Goal: Task Accomplishment & Management: Manage account settings

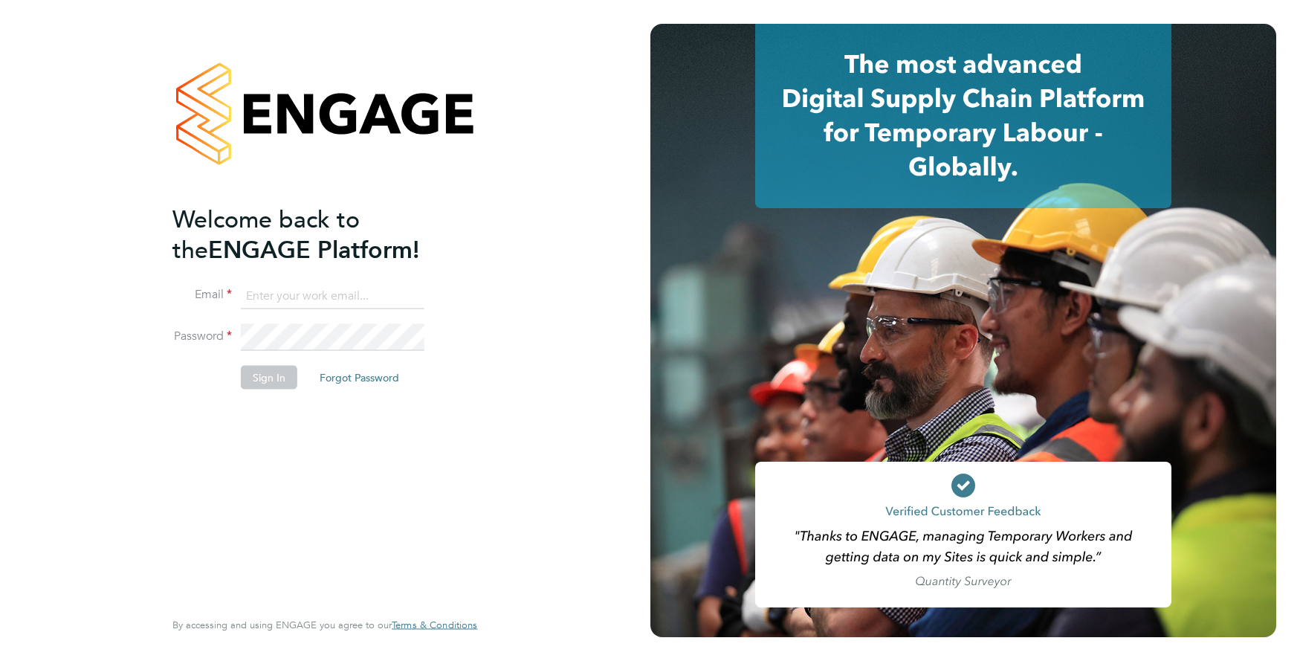
click at [297, 297] on input at bounding box center [333, 295] width 184 height 27
type input "[EMAIL_ADDRESS][DOMAIN_NAME]"
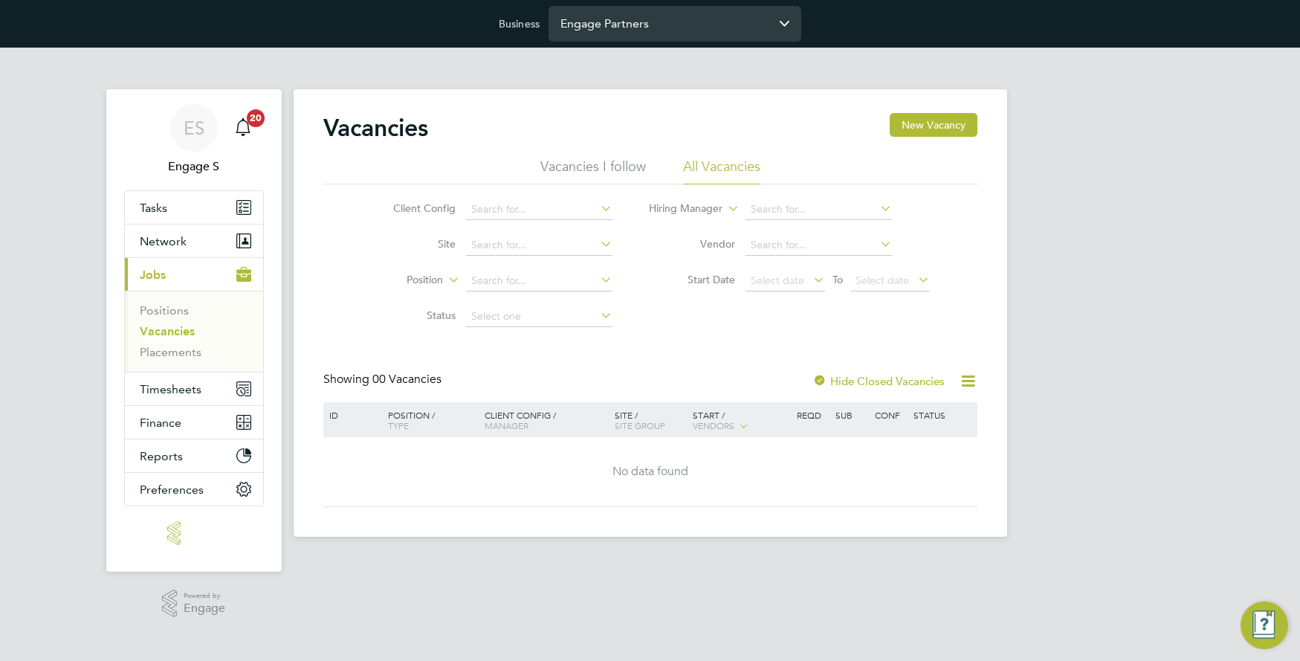
click at [693, 33] on input "Engage Partners" at bounding box center [674, 23] width 253 height 35
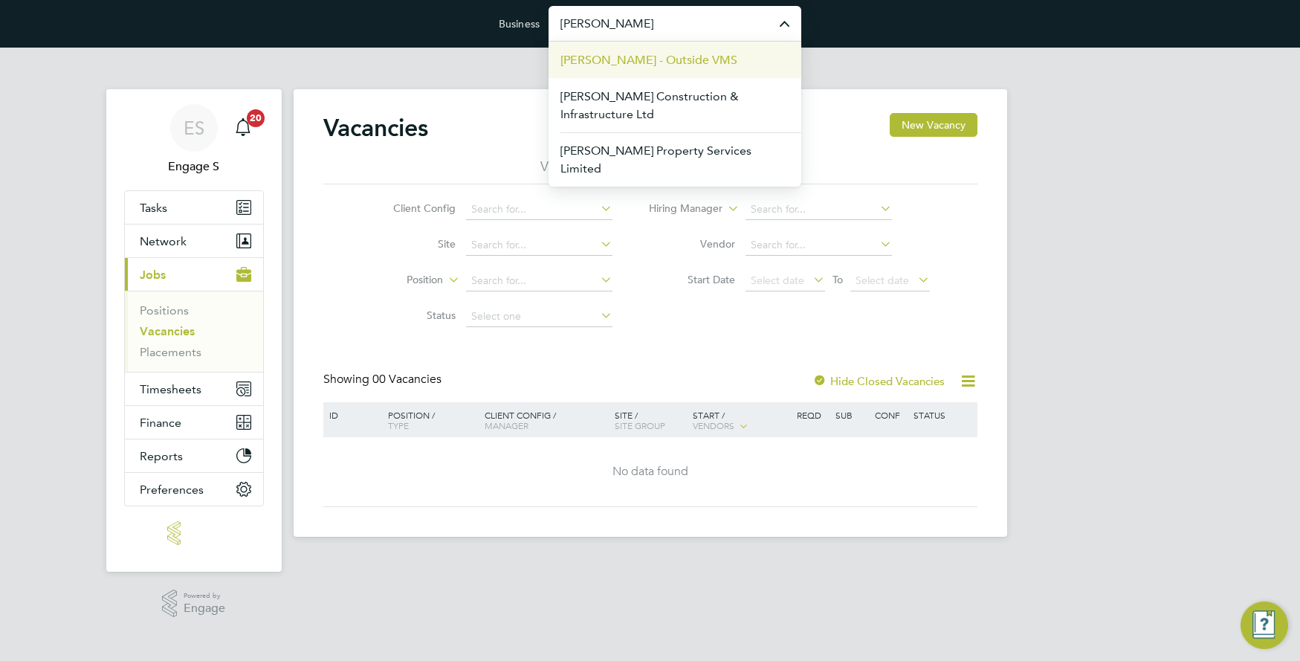
click at [653, 54] on span "Morgan Sindall - Outside VMS" at bounding box center [648, 60] width 177 height 18
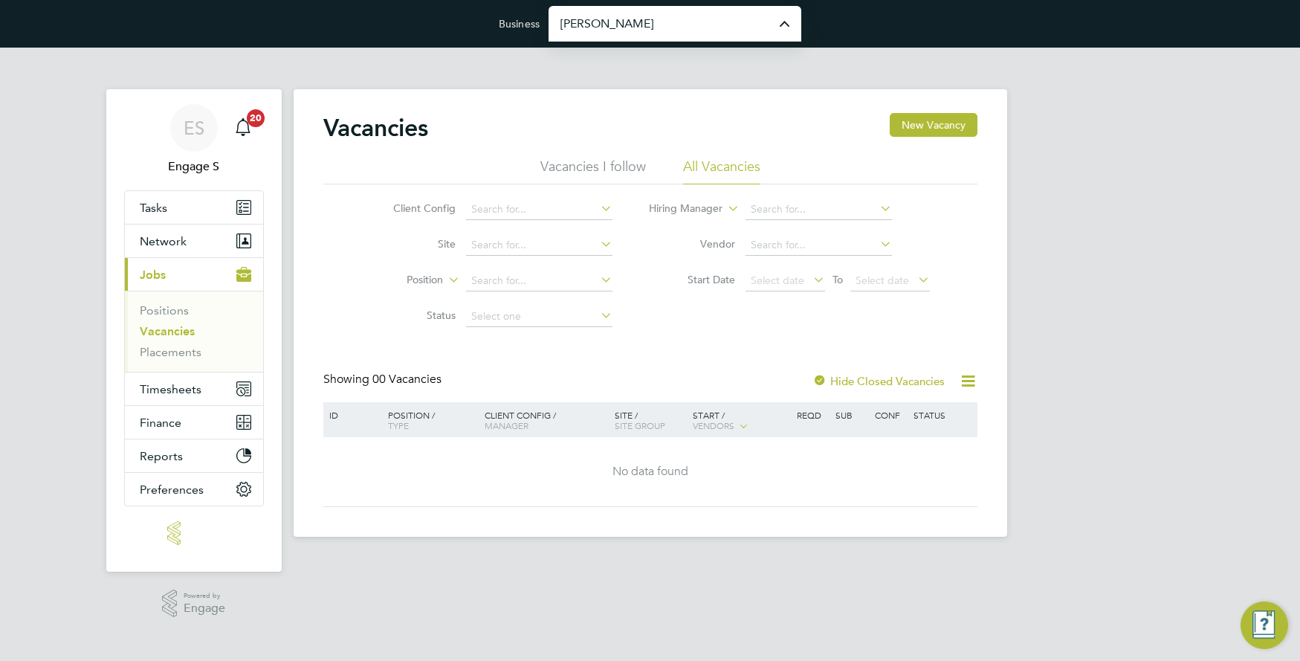
type input "Morgan Sindall - Outside VMS"
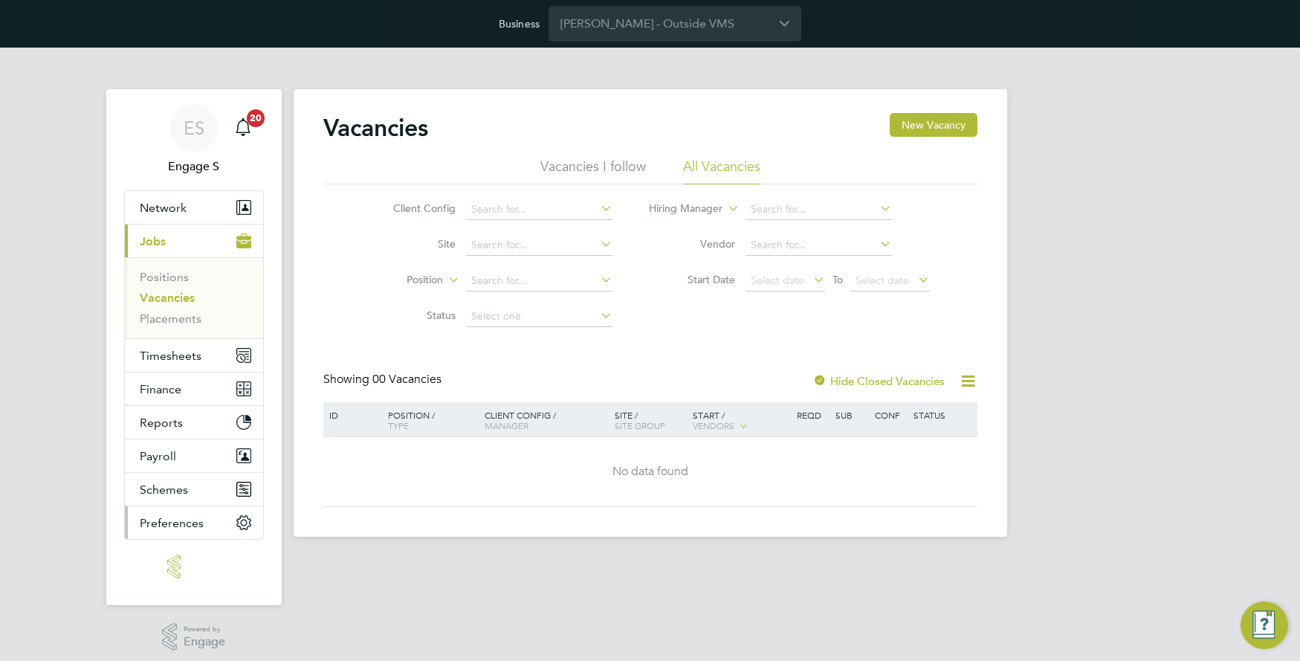
click at [166, 526] on span "Preferences" at bounding box center [172, 523] width 64 height 14
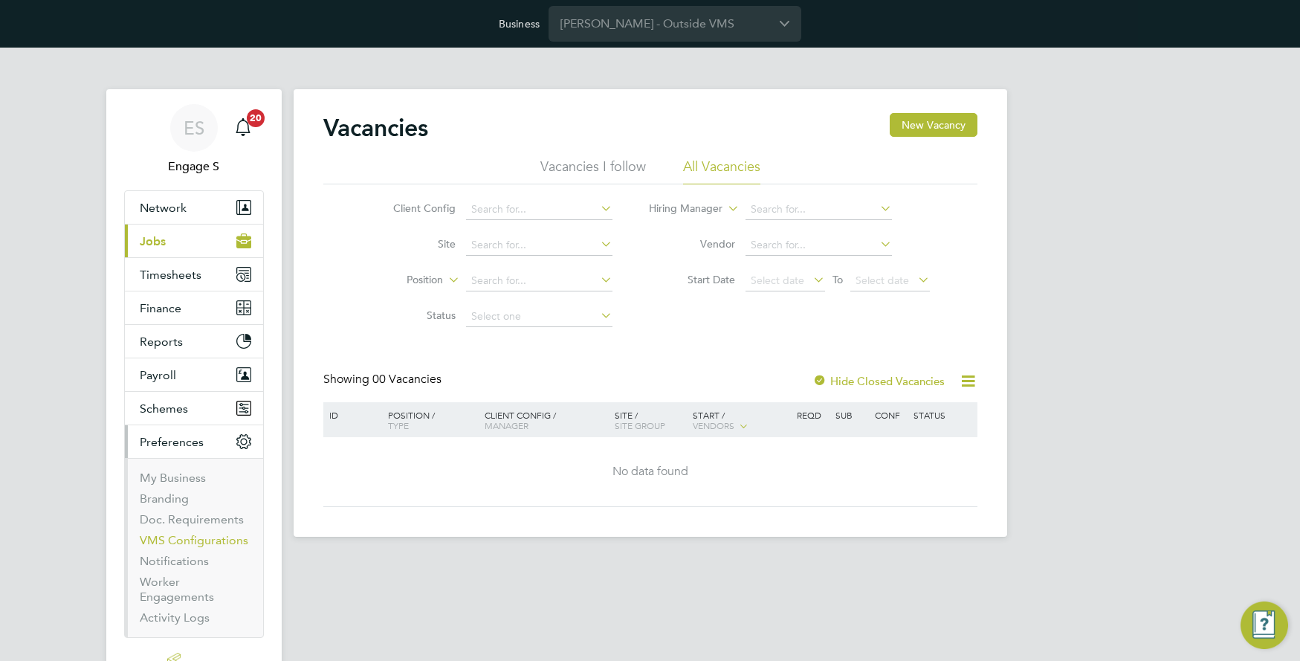
click at [224, 540] on link "VMS Configurations" at bounding box center [194, 540] width 109 height 14
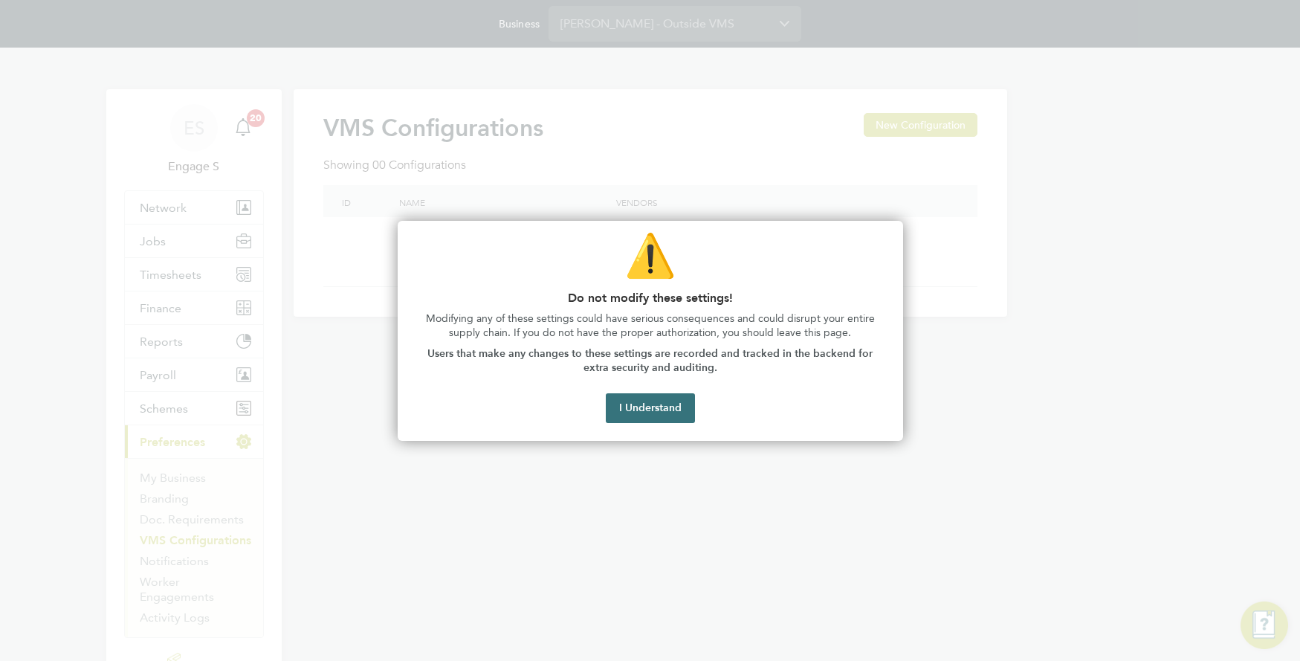
click at [647, 406] on button "I Understand" at bounding box center [650, 408] width 89 height 30
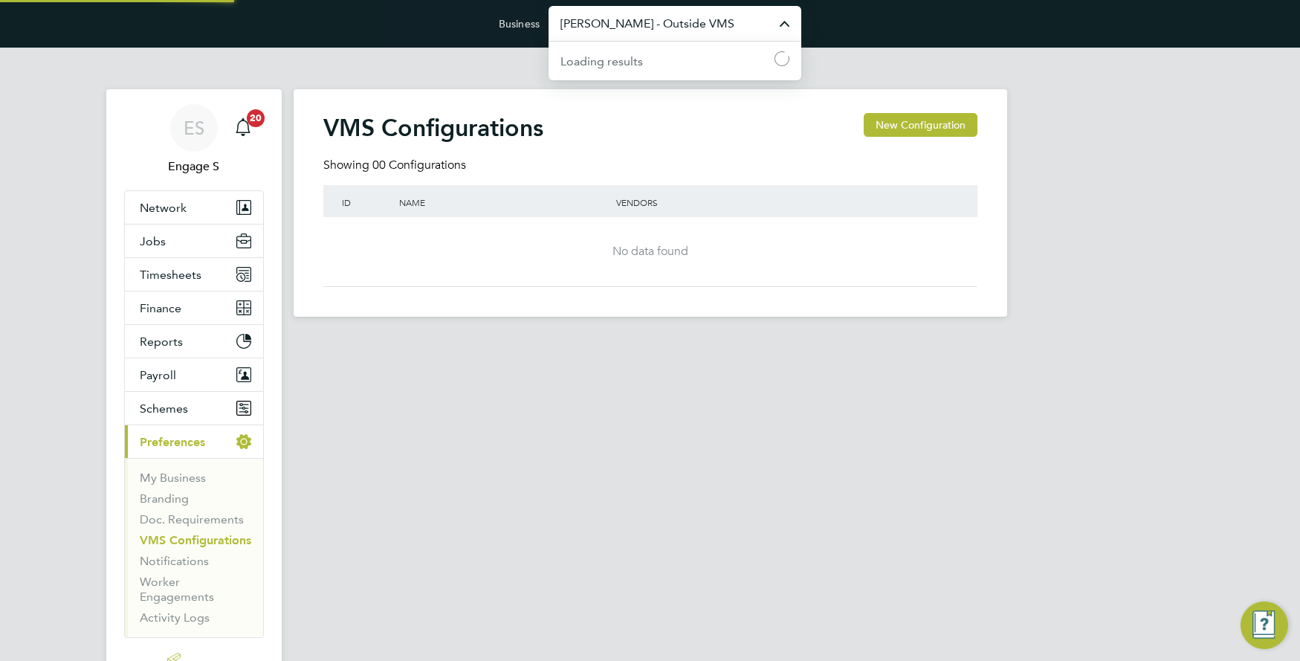
click at [653, 32] on input "Morgan Sindall - Outside VMS" at bounding box center [674, 23] width 253 height 35
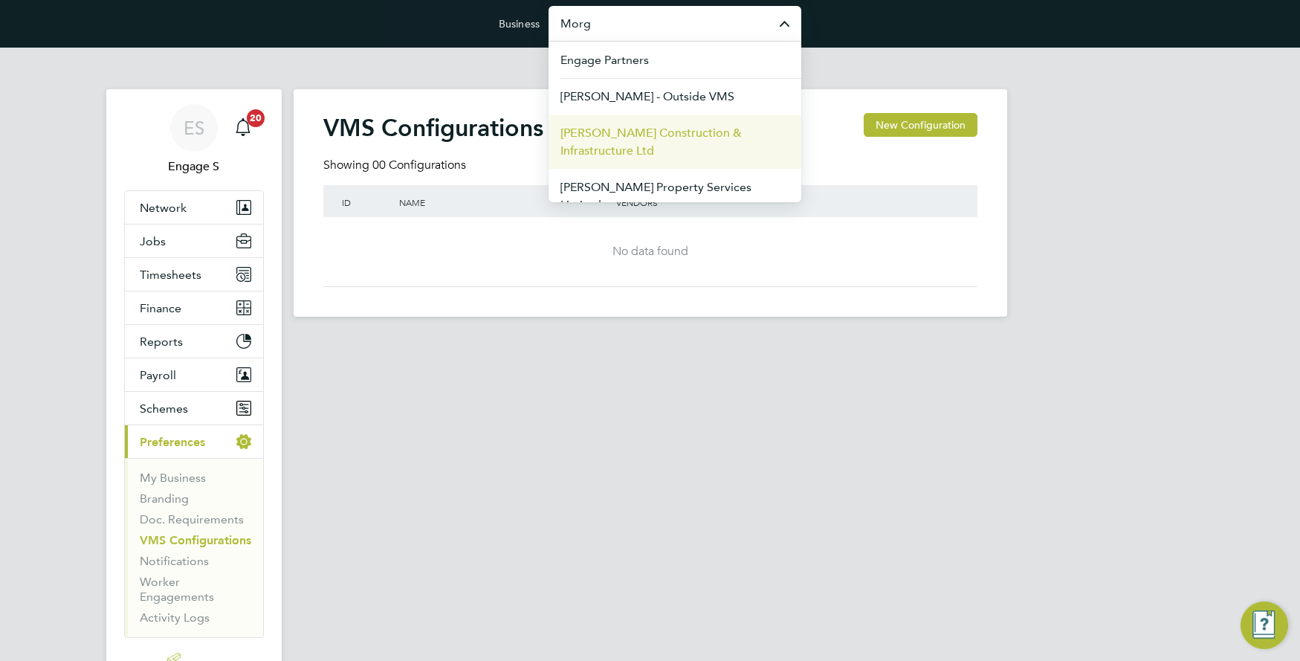
click at [655, 147] on span "Morgan Sindall Construction & Infrastructure Ltd" at bounding box center [674, 142] width 229 height 36
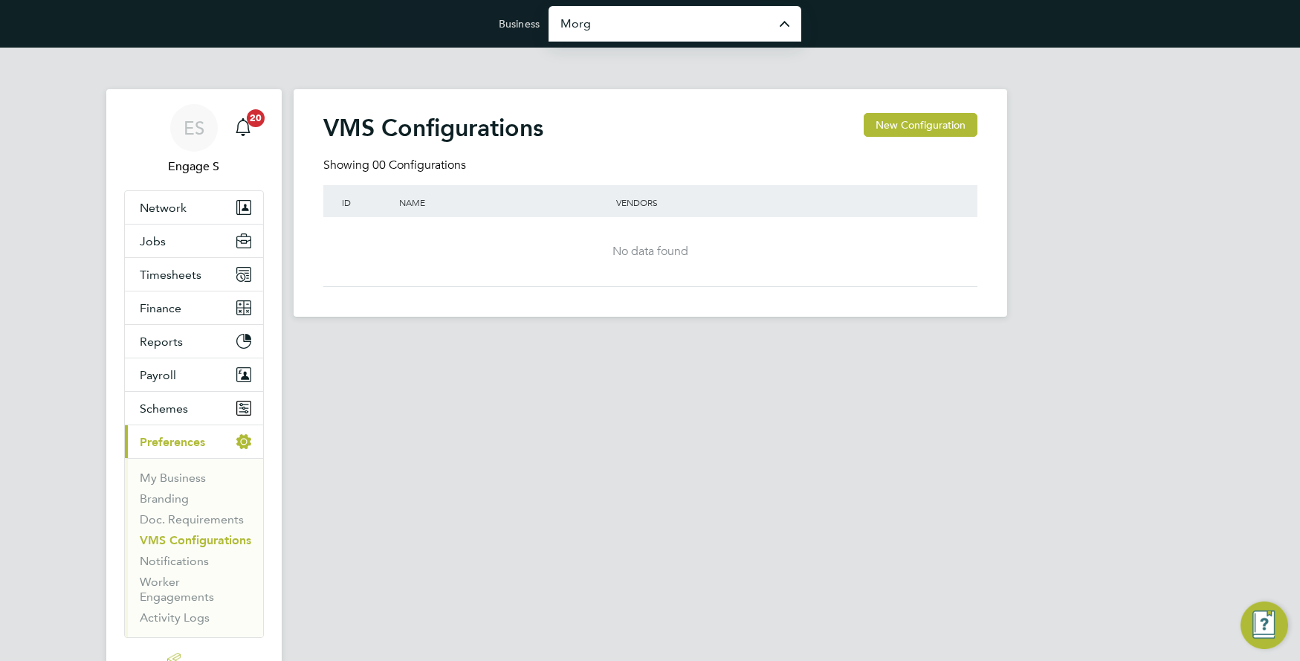
type input "Morgan Sindall Construction & Infrastructure Ltd"
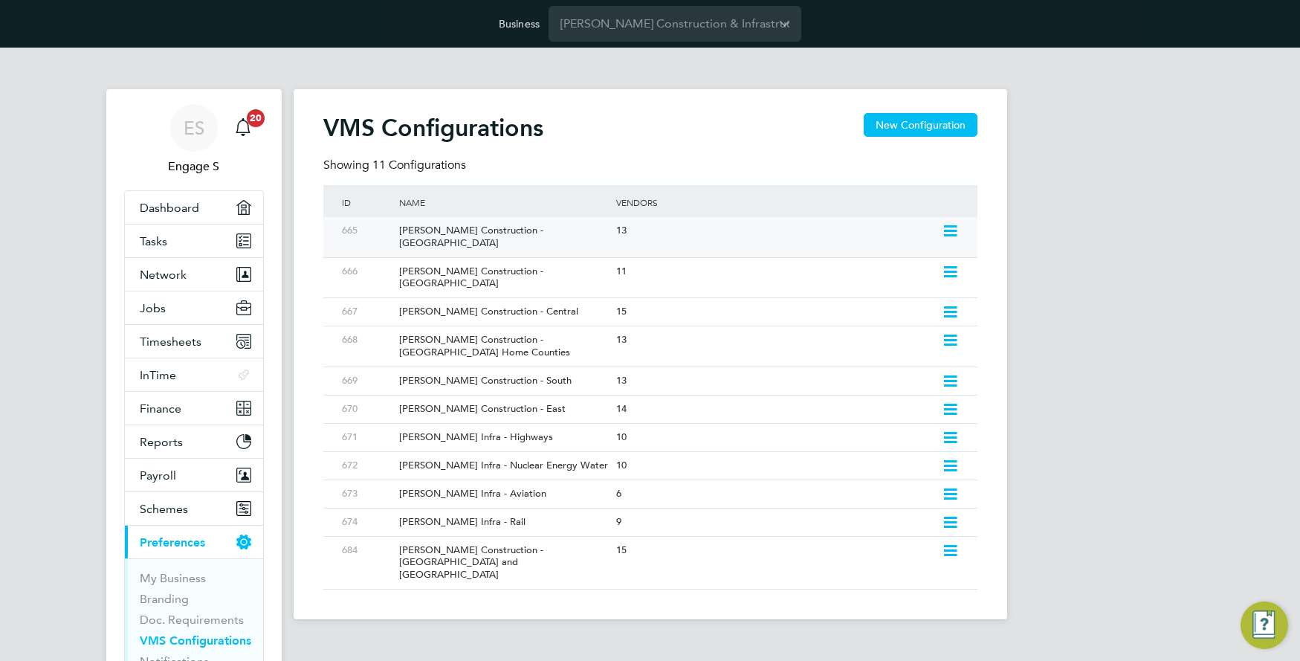
click at [475, 229] on div "Morgan Sindall Construction - Scotland" at bounding box center [500, 237] width 224 height 40
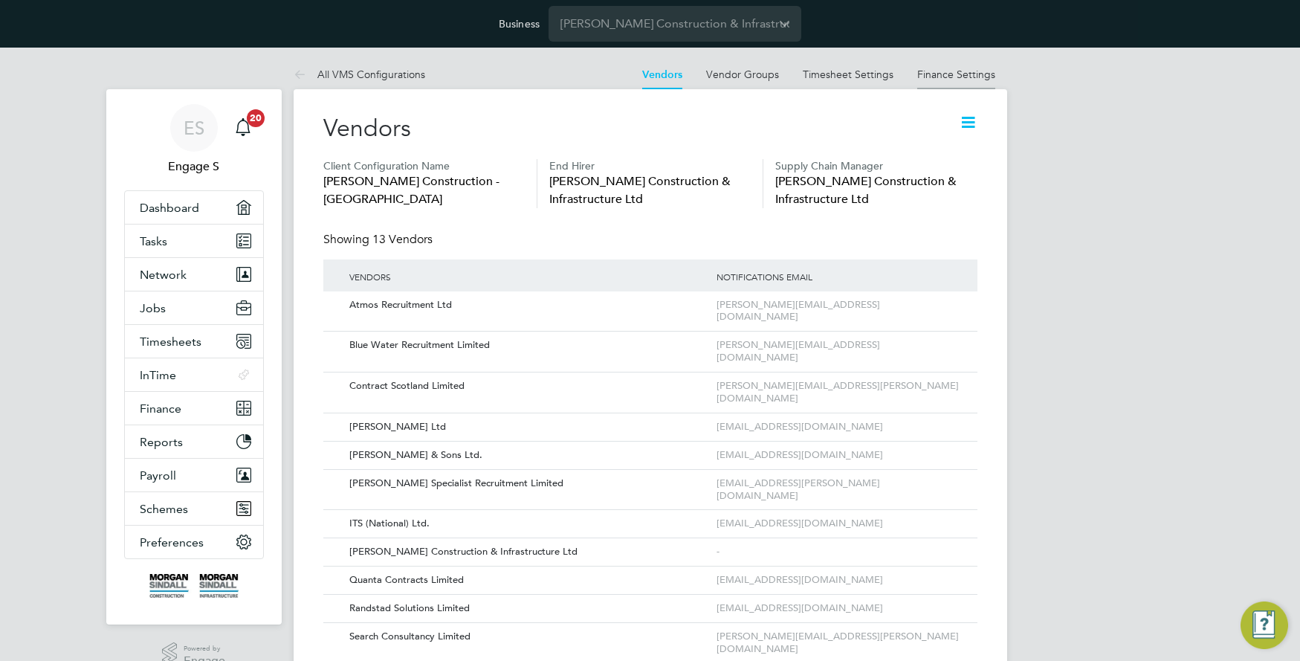
click at [959, 74] on link "Finance Settings" at bounding box center [956, 74] width 78 height 13
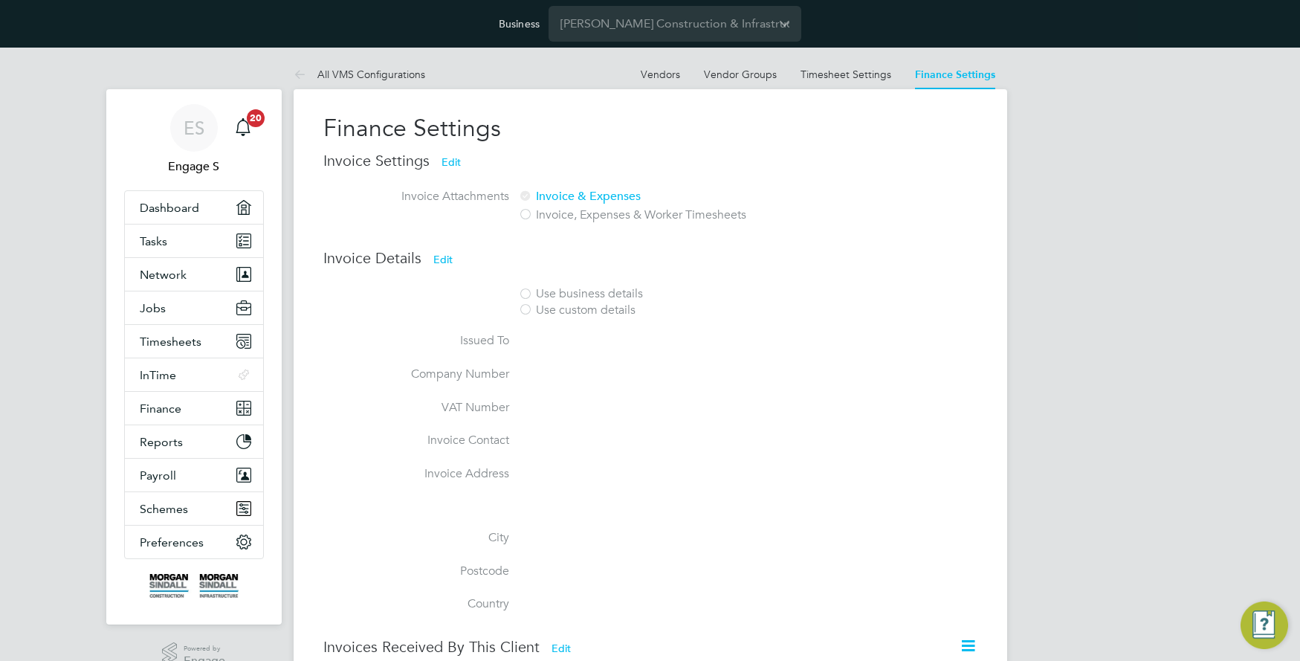
click at [846, 74] on link "Timesheet Settings" at bounding box center [845, 74] width 91 height 13
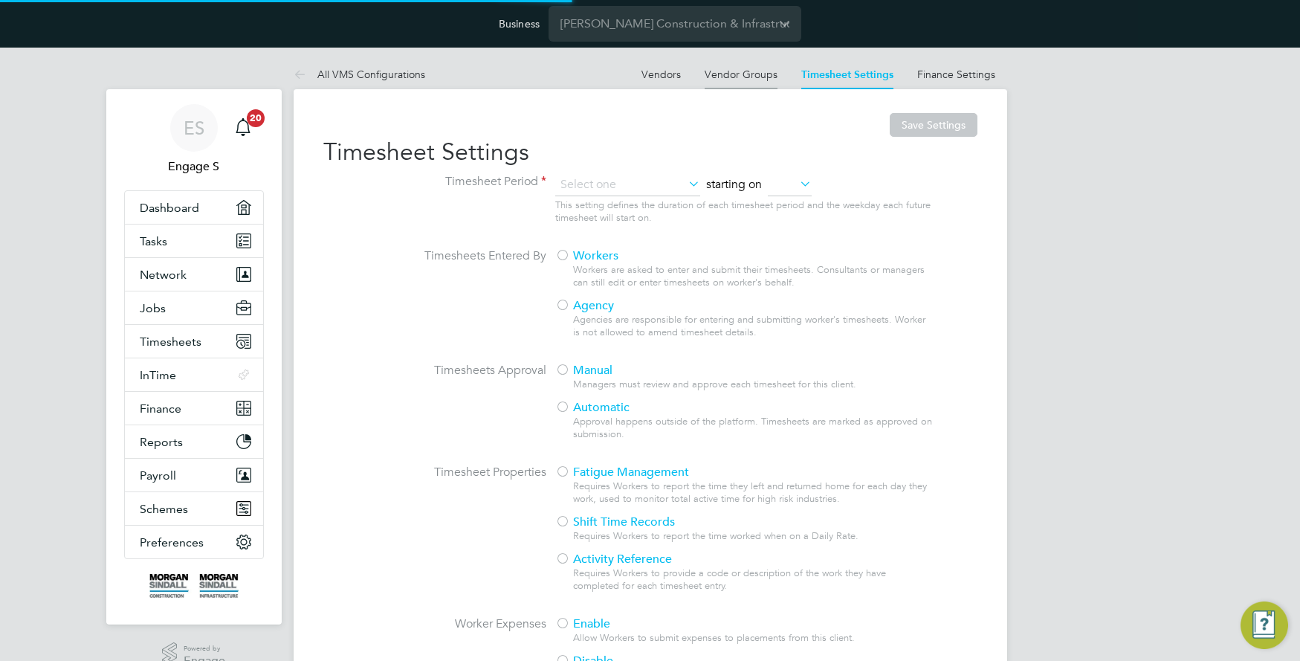
type input "Weekly"
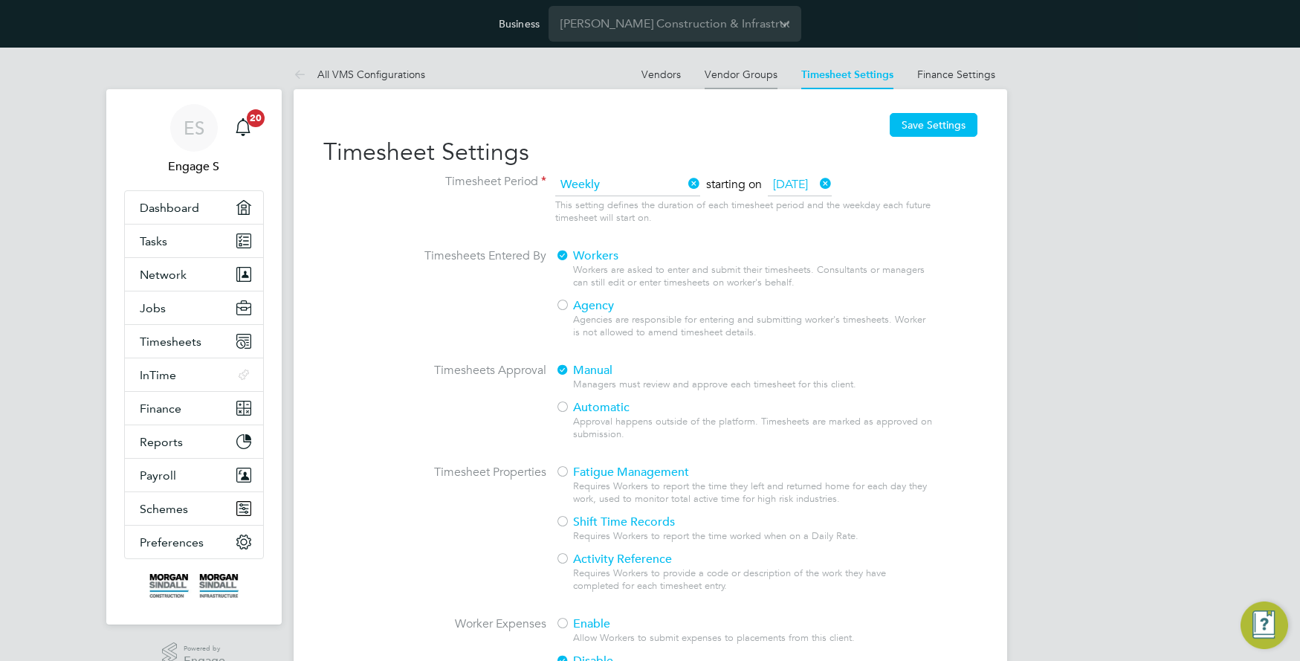
click at [734, 66] on li "Vendor Groups" at bounding box center [741, 74] width 73 height 30
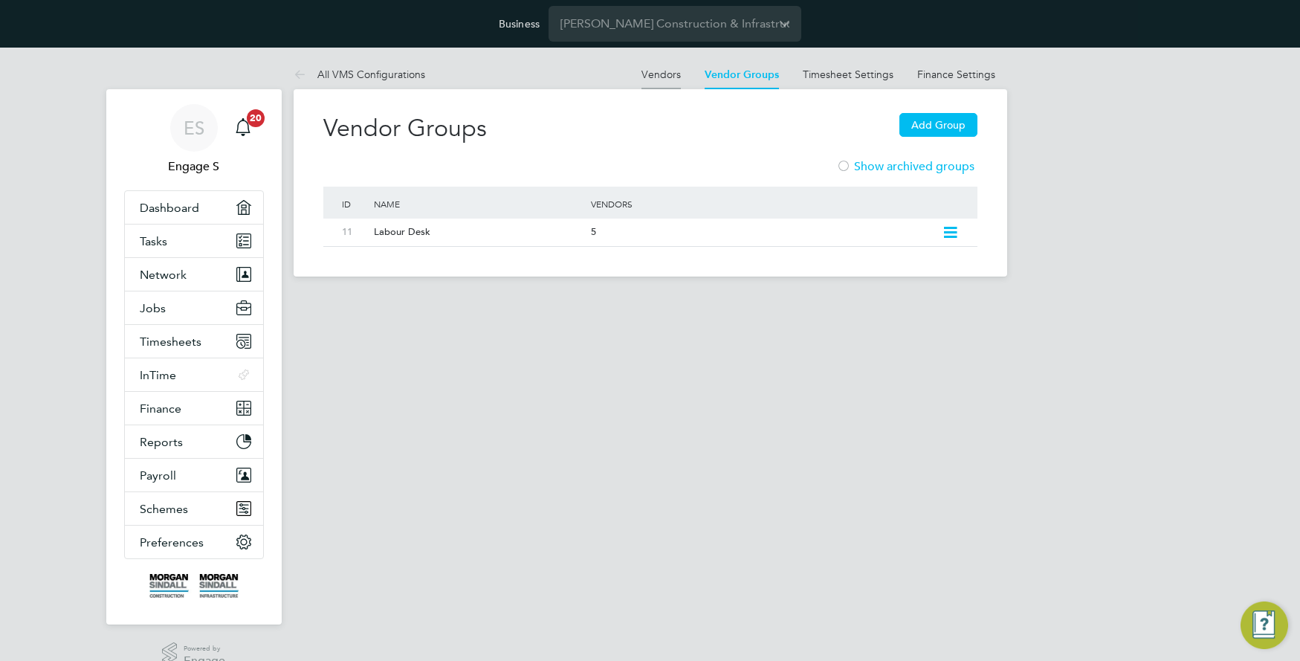
click at [666, 74] on link "Vendors" at bounding box center [660, 74] width 39 height 13
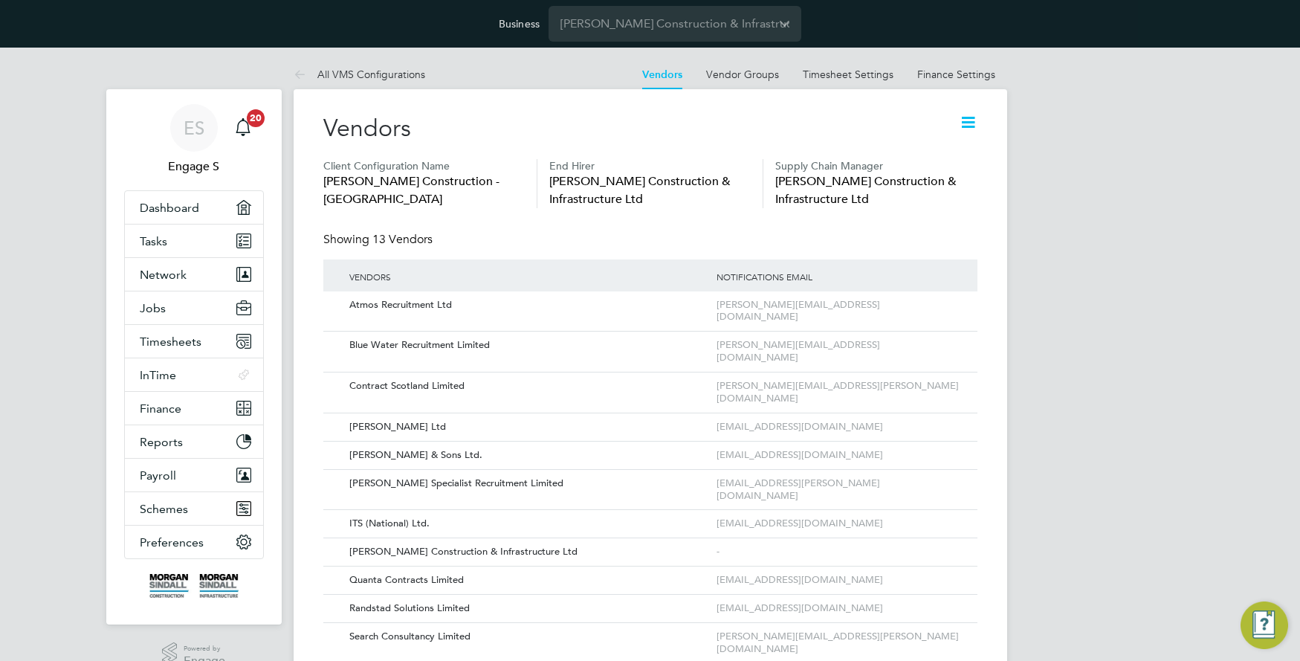
click at [966, 124] on icon at bounding box center [968, 122] width 19 height 19
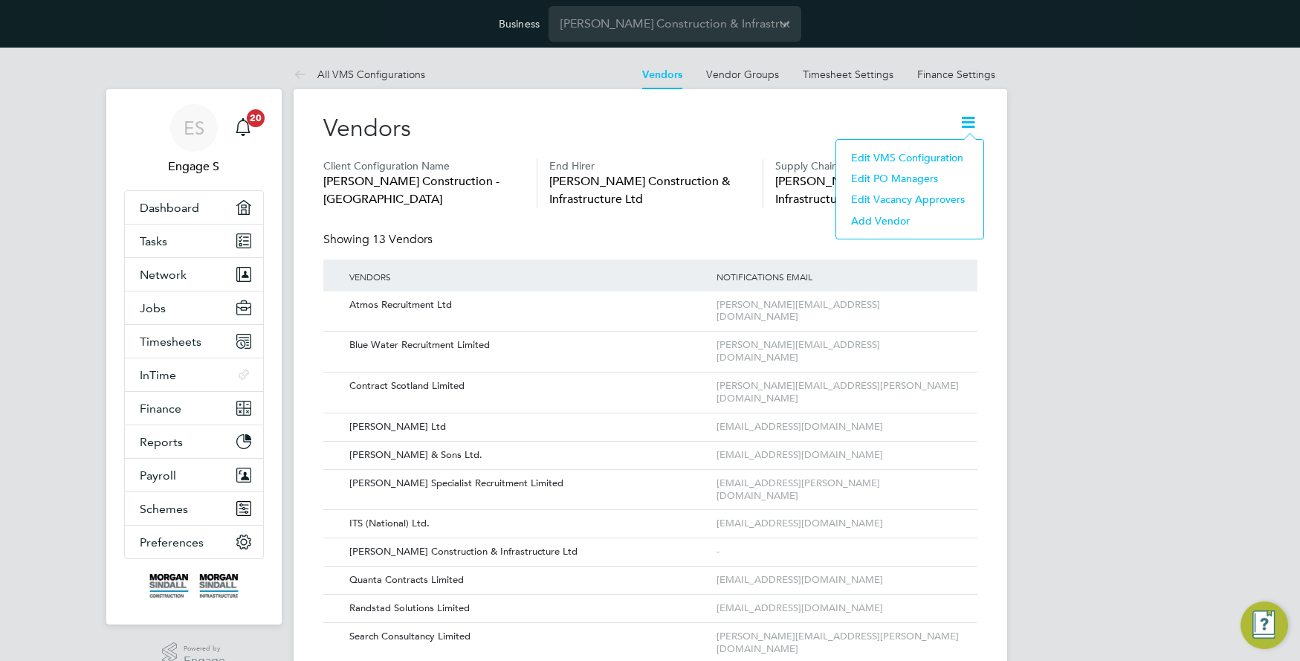
click at [935, 154] on li "Edit VMS Configuration" at bounding box center [910, 157] width 132 height 21
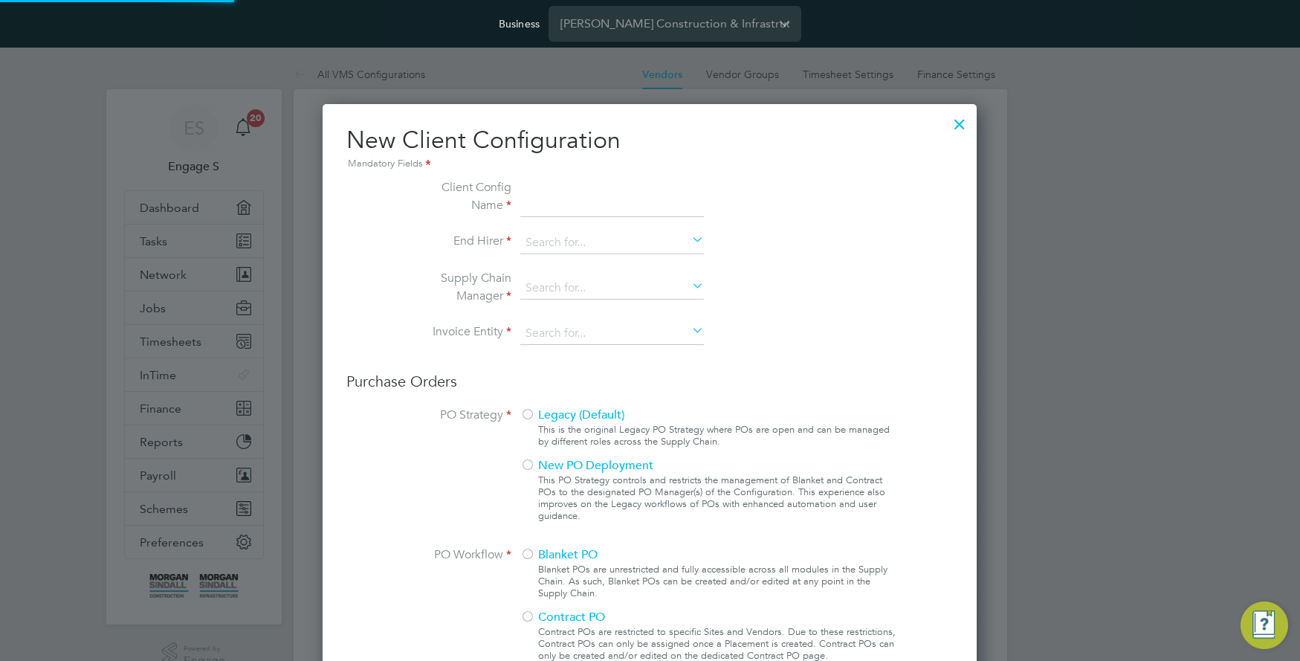
scroll to position [1350, 655]
type input "Morgan Sindall Construction - Scotland"
type input "Morgan Sindall Construction & Infrastructure Ltd"
type input "Custom"
type input "By Vendor Group"
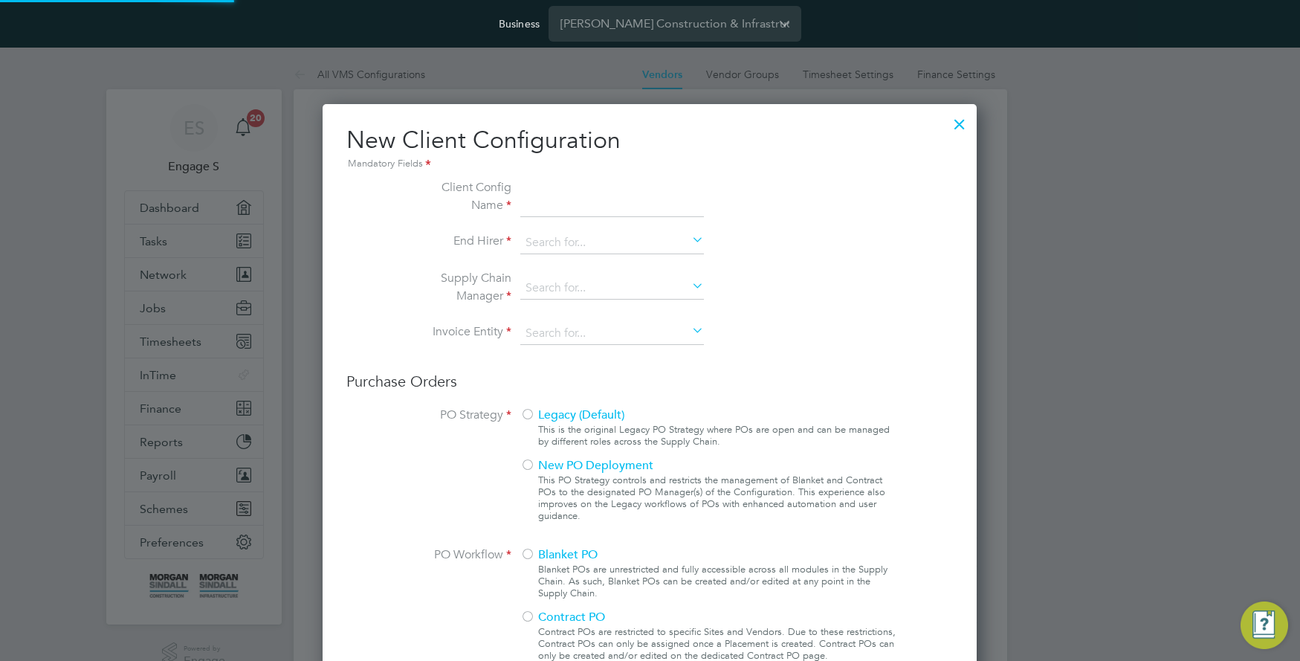
type input "No Limits"
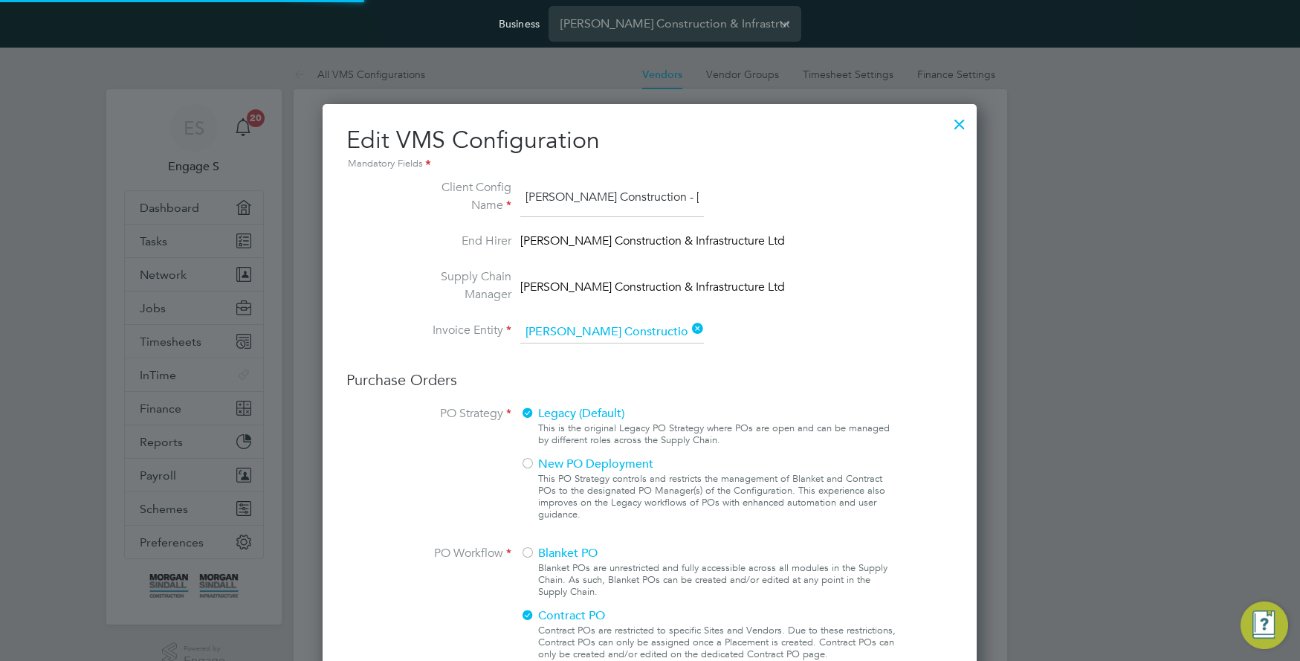
scroll to position [54, 500]
type input "Labour Desk"
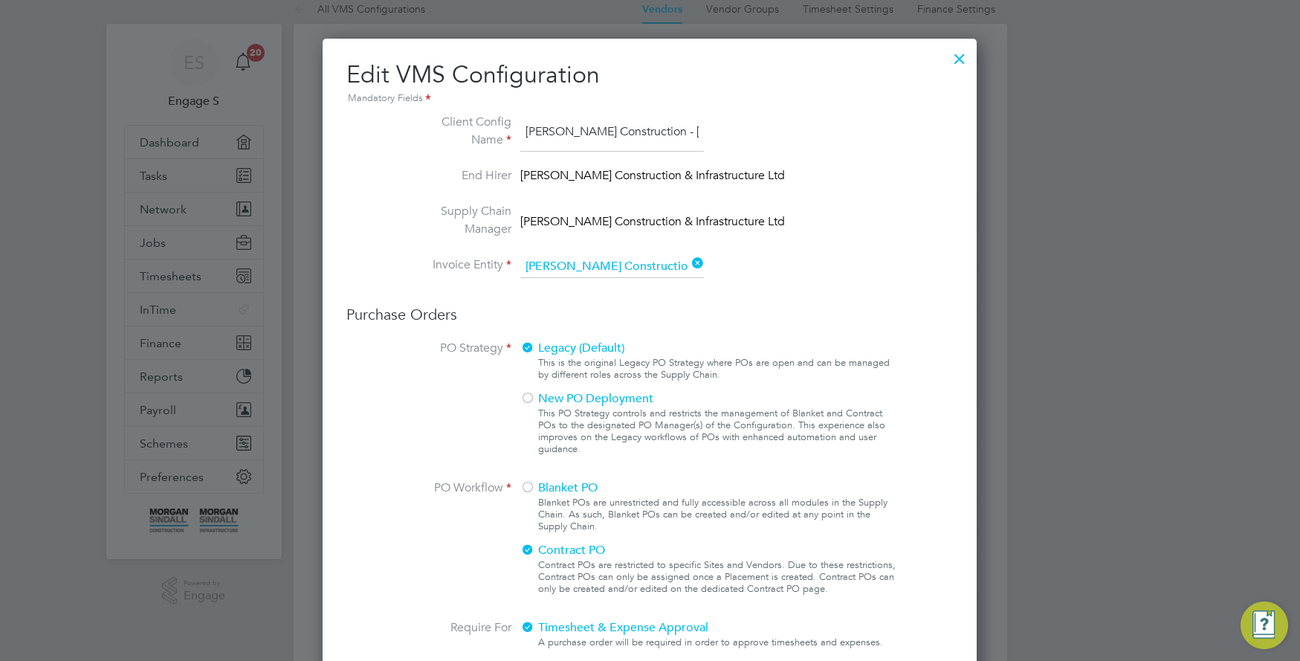
scroll to position [0, 0]
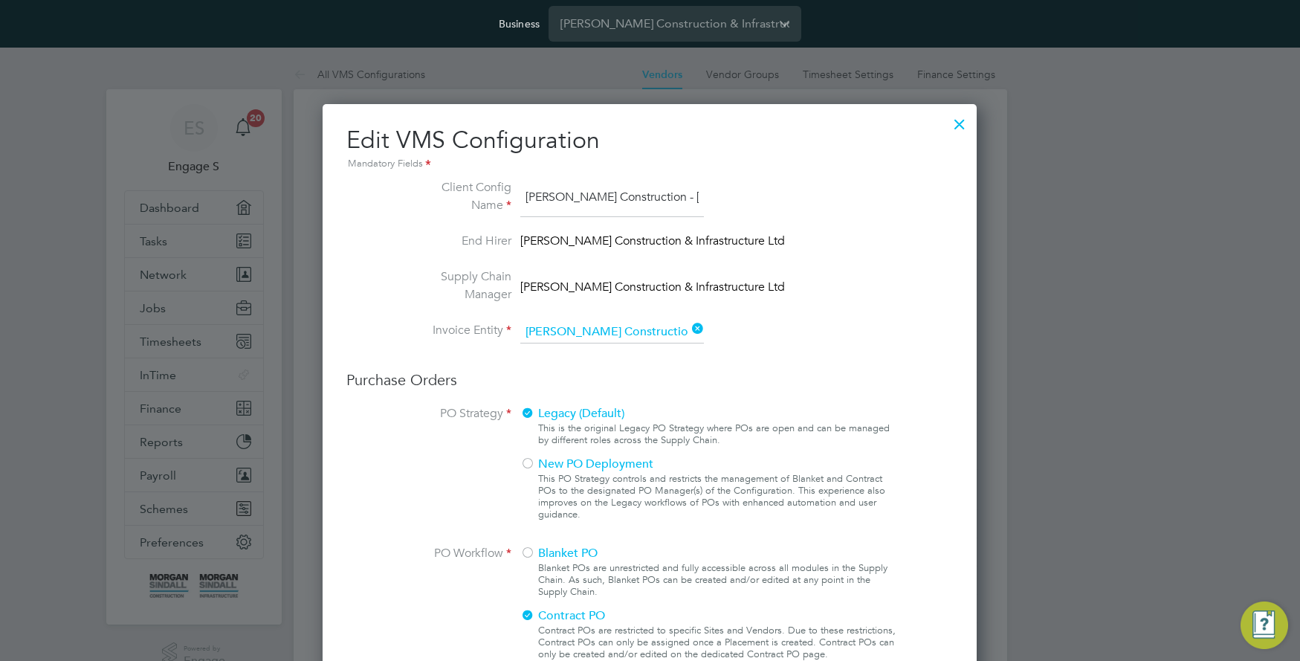
click at [957, 120] on div at bounding box center [959, 120] width 27 height 27
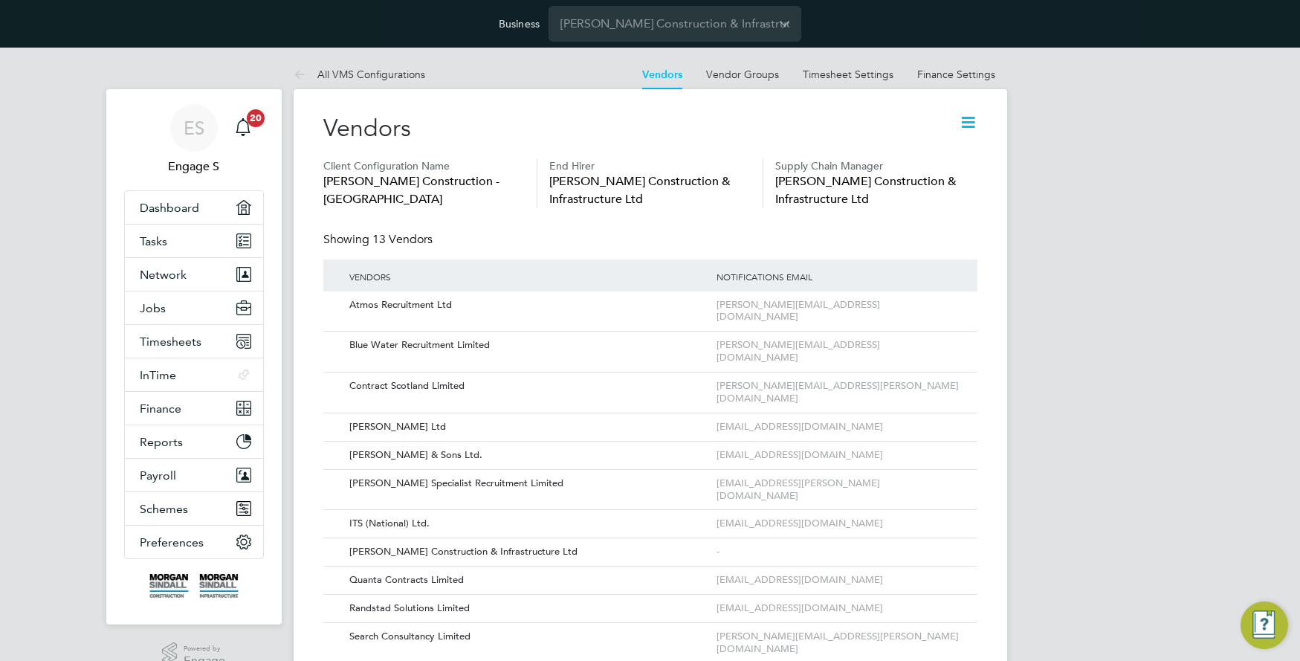
click at [967, 117] on icon at bounding box center [968, 122] width 19 height 19
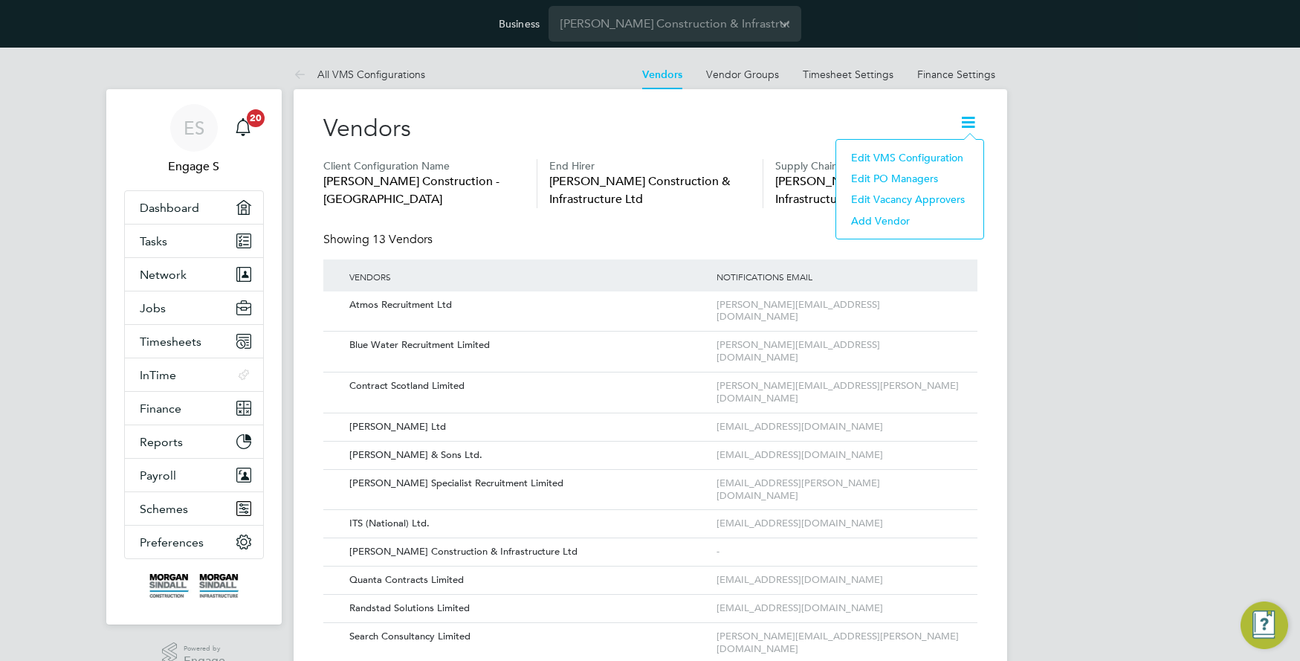
drag, startPoint x: 1226, startPoint y: 236, endPoint x: 1109, endPoint y: 236, distance: 117.4
click at [1226, 236] on div "ES Engage S Notifications 20 Applications: Dashboard Tasks Network Team Members…" at bounding box center [650, 425] width 1300 height 754
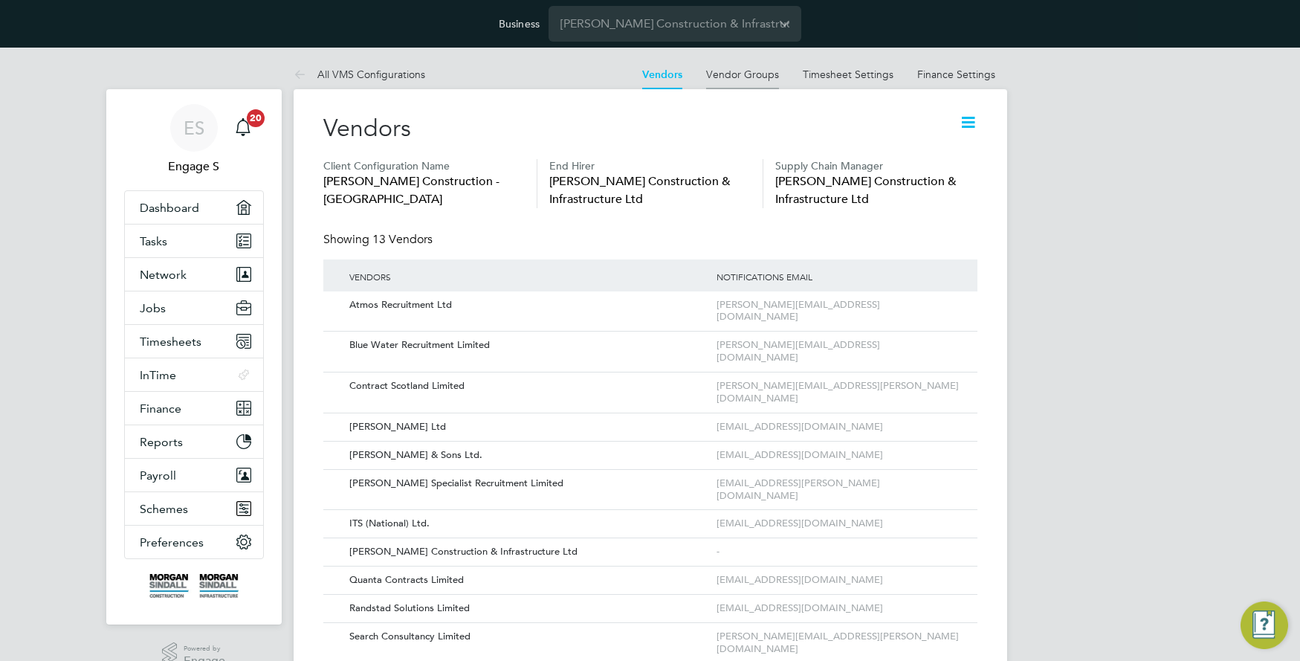
click at [748, 73] on link "Vendor Groups" at bounding box center [742, 74] width 73 height 13
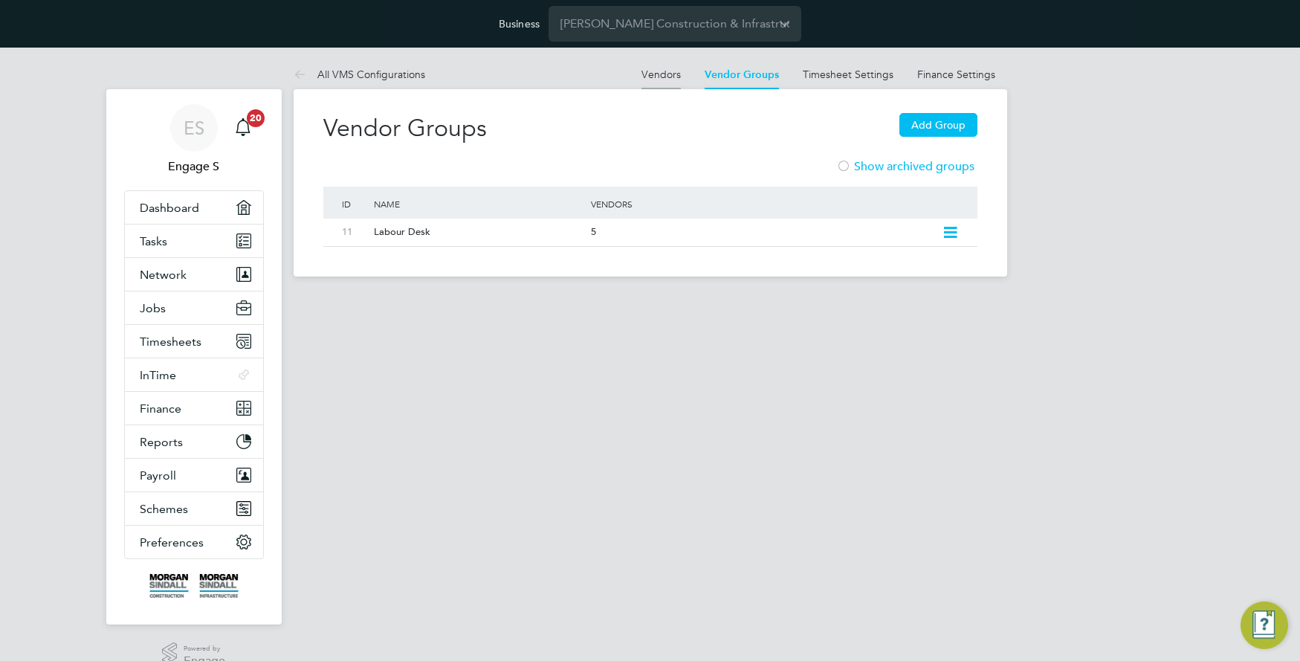
click at [664, 74] on link "Vendors" at bounding box center [660, 74] width 39 height 13
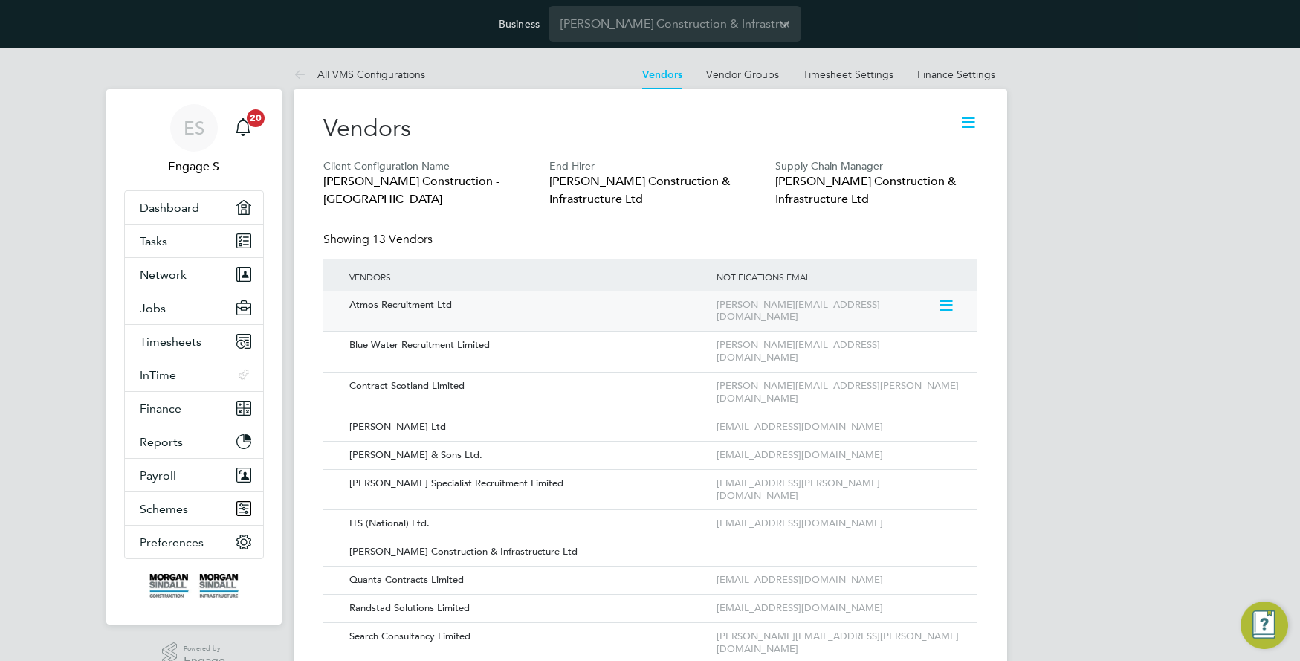
click at [946, 303] on icon at bounding box center [944, 306] width 15 height 18
click at [913, 334] on li "Edit Vendor" at bounding box center [905, 339] width 95 height 21
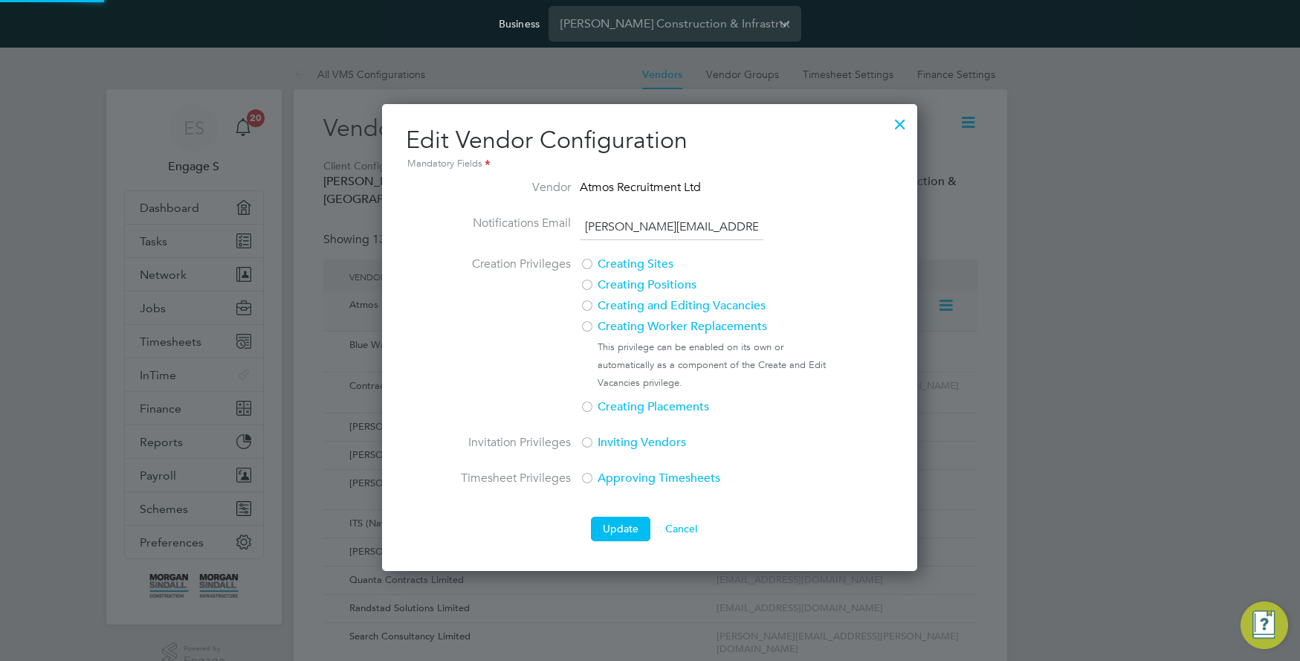
scroll to position [467, 536]
click at [901, 123] on div at bounding box center [900, 120] width 27 height 27
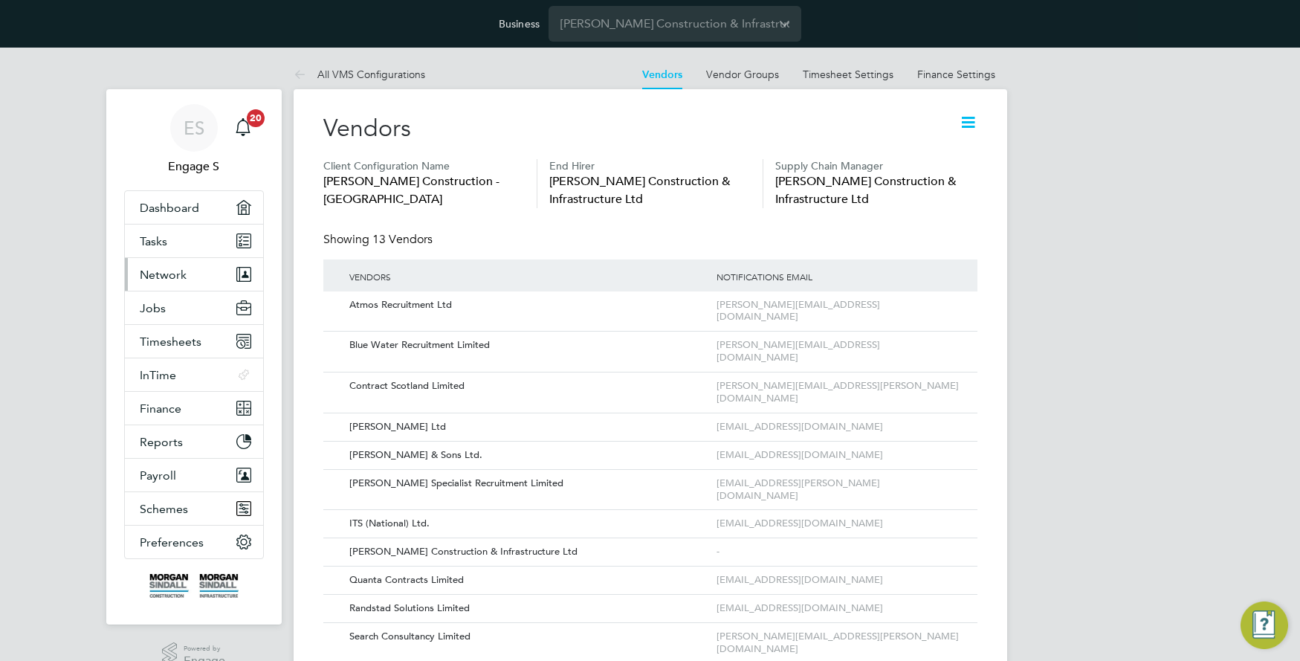
click at [185, 271] on button "Network" at bounding box center [194, 274] width 138 height 33
